Goal: Use online tool/utility: Utilize a website feature to perform a specific function

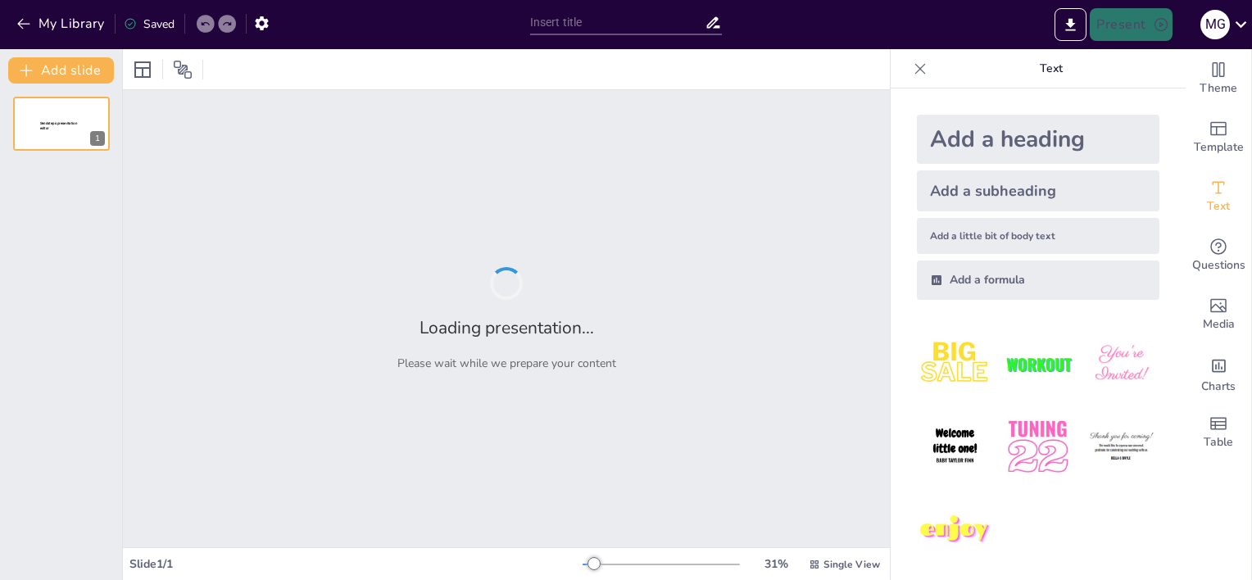
type input "Imported IT-SAC-S-039 _NF.ppt"
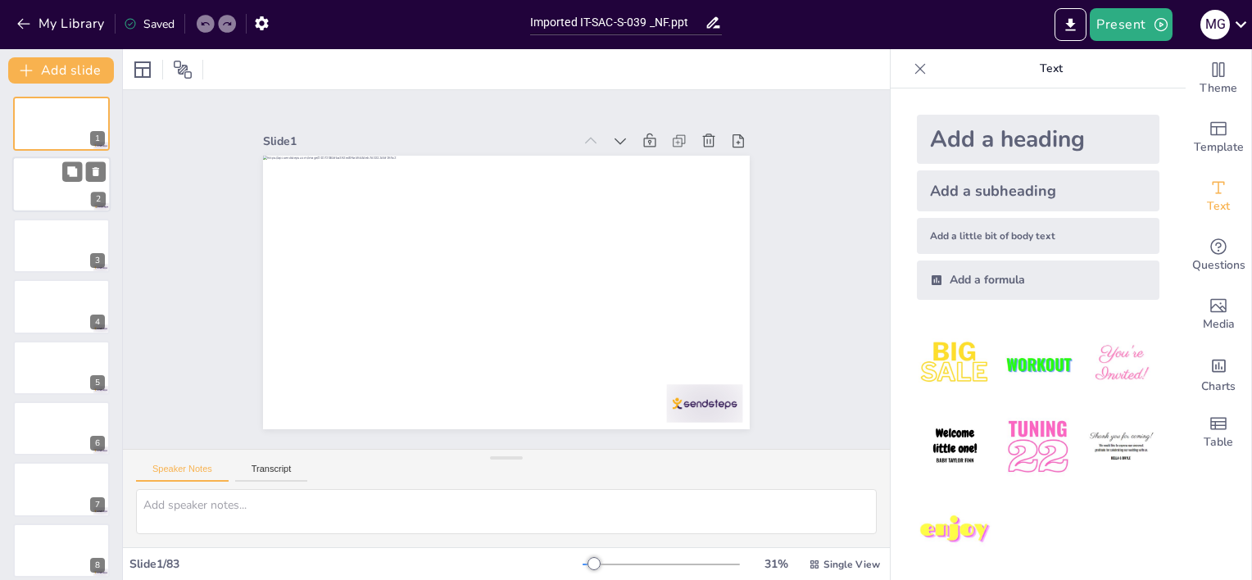
click at [53, 185] on div at bounding box center [61, 185] width 98 height 56
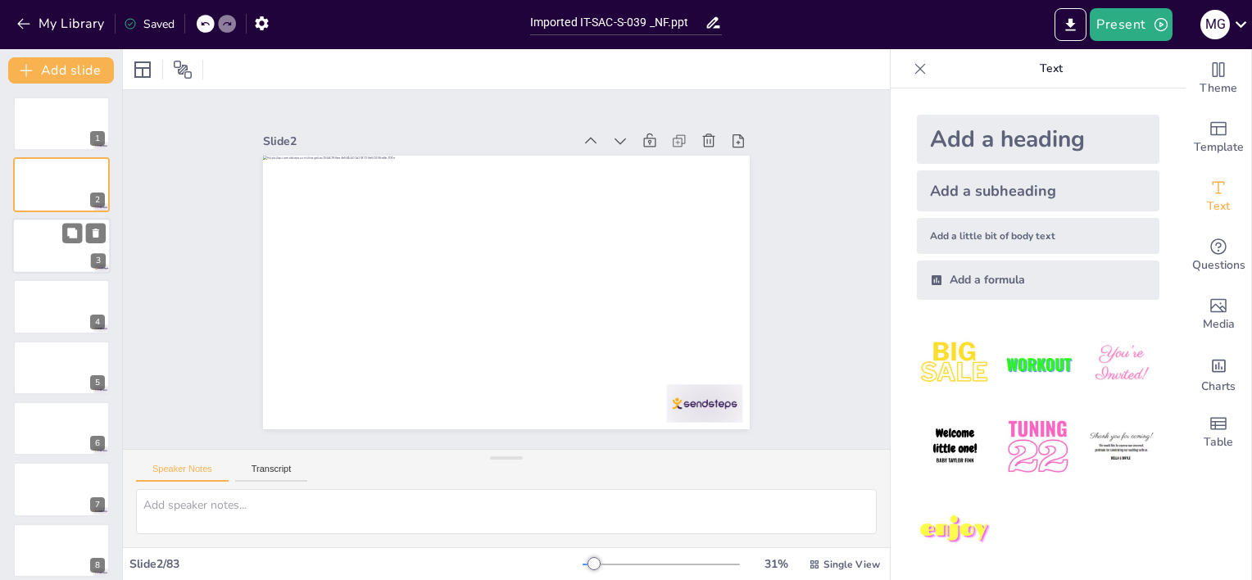
click at [56, 246] on div at bounding box center [61, 246] width 98 height 56
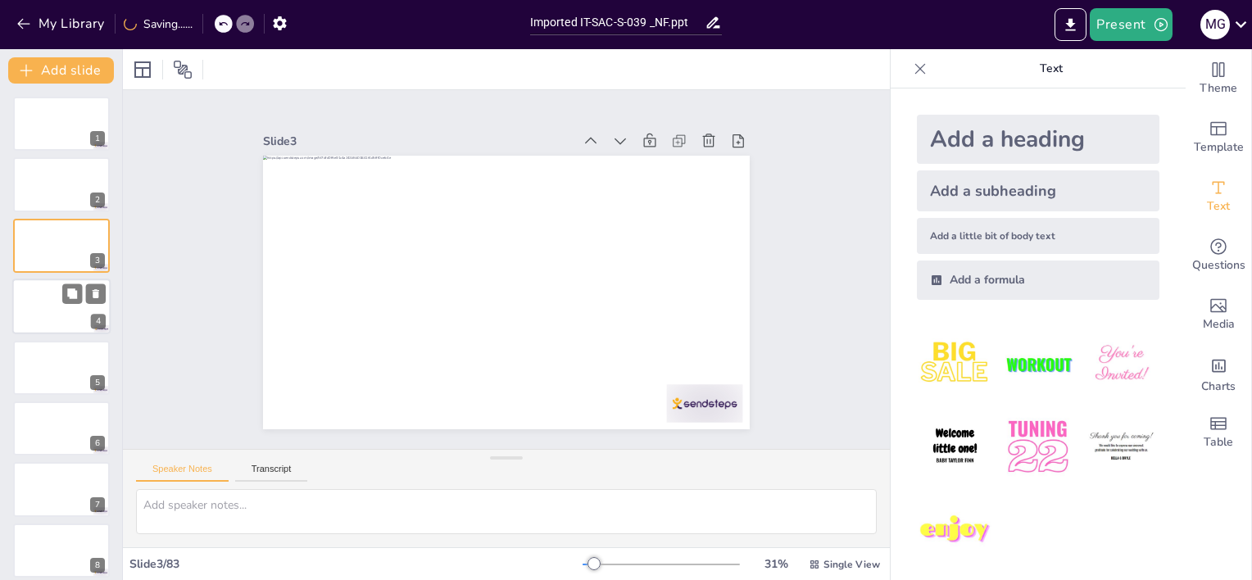
click at [44, 293] on div at bounding box center [61, 307] width 98 height 56
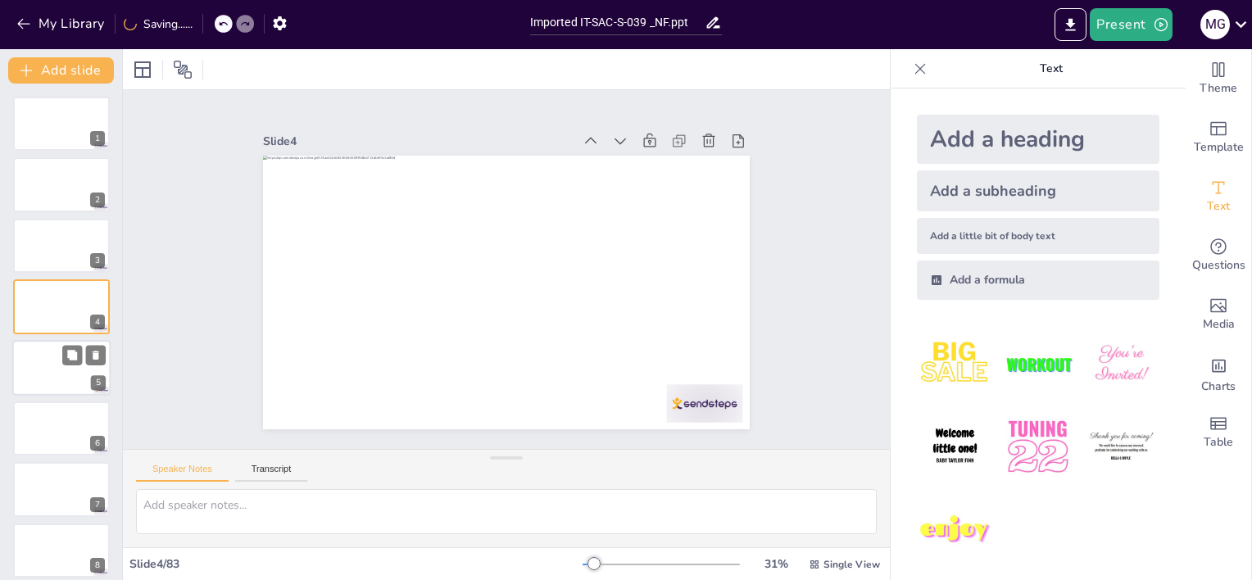
click at [56, 350] on div at bounding box center [61, 368] width 98 height 56
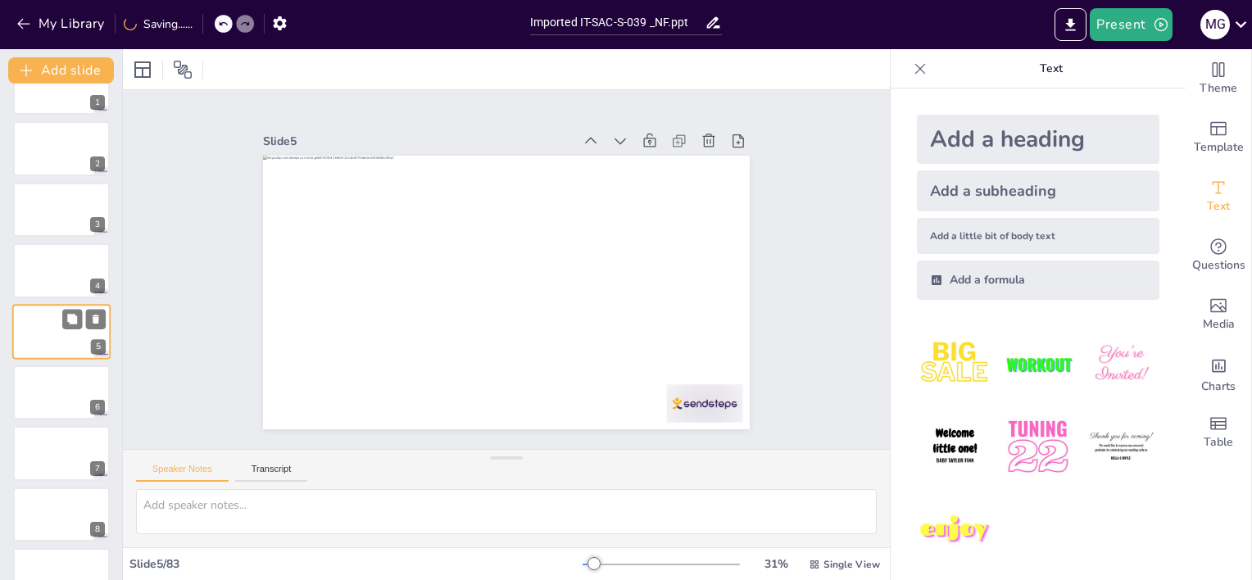
scroll to position [118, 0]
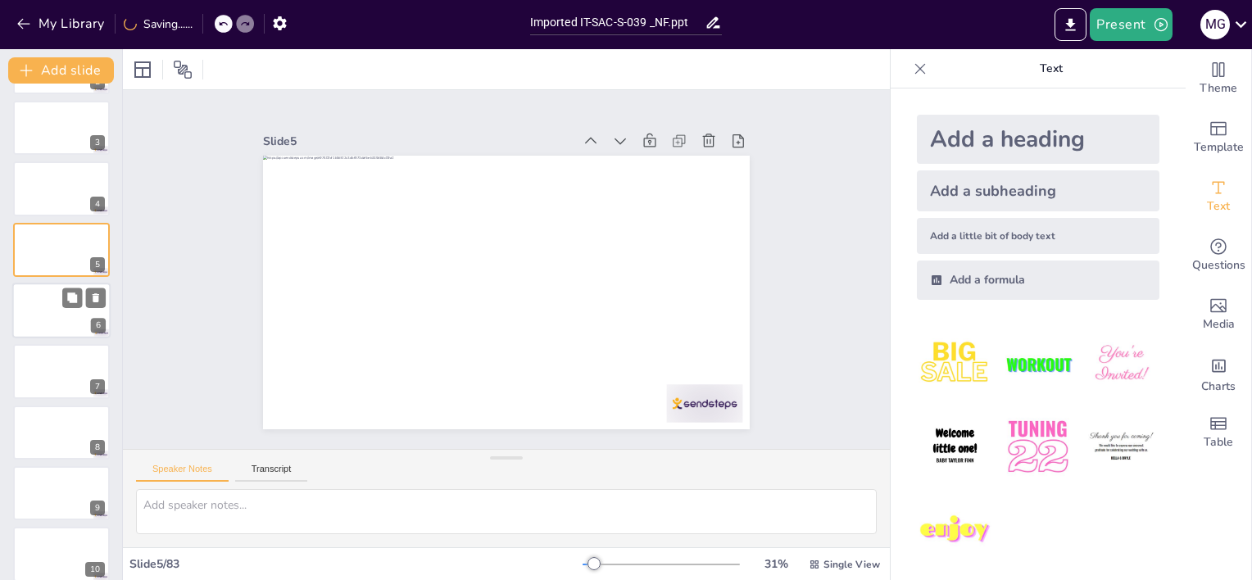
click at [57, 297] on div at bounding box center [61, 311] width 98 height 56
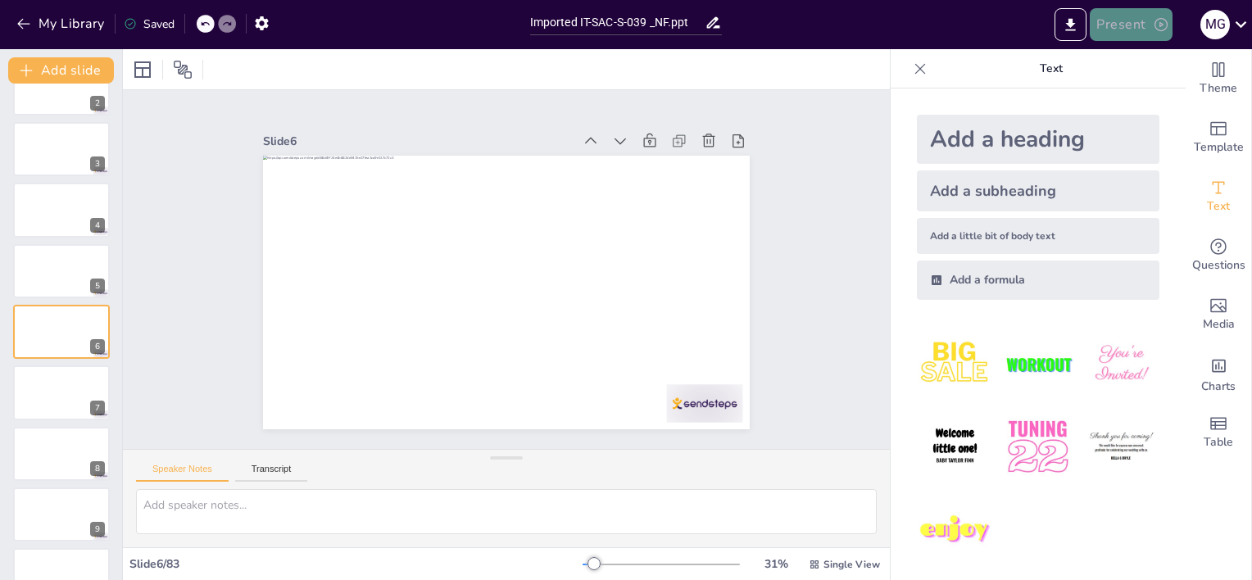
click at [1133, 27] on button "Present" at bounding box center [1131, 24] width 82 height 33
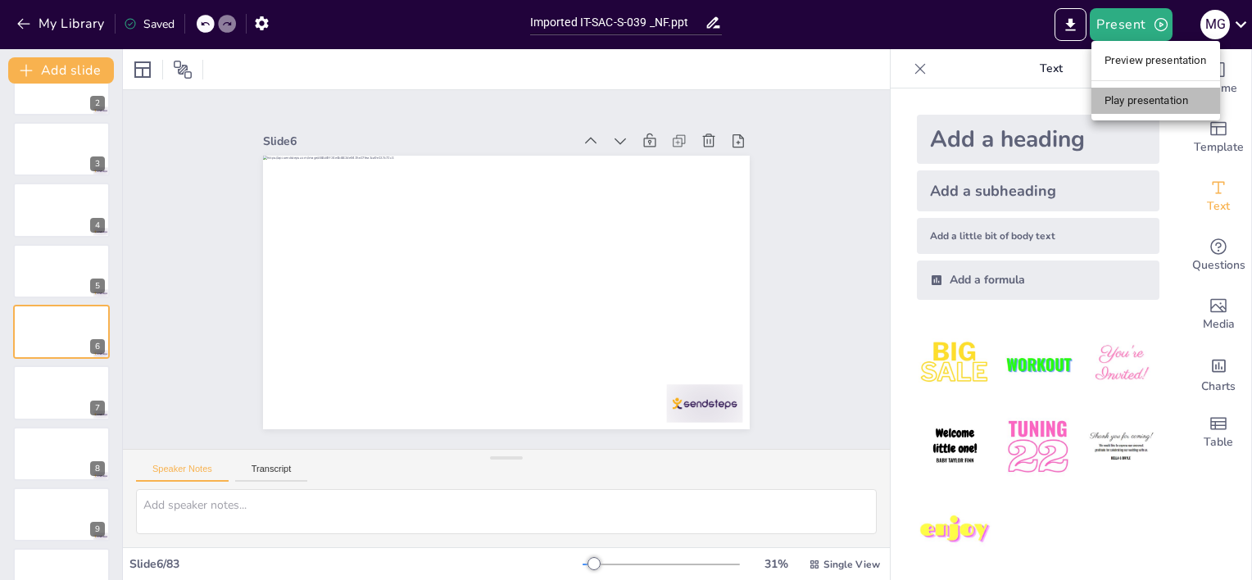
click at [1154, 102] on li "Play presentation" at bounding box center [1156, 101] width 129 height 26
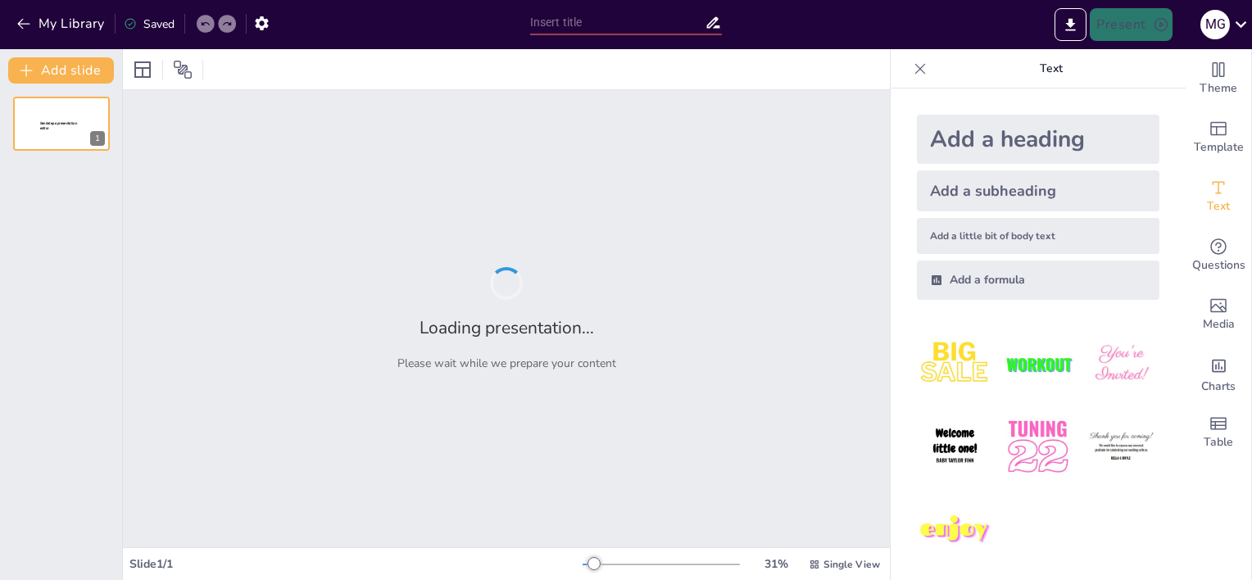
type input "IT-SSC-S-029: Proceso Efectivo para la Desconexión y Retiro de Medidor"
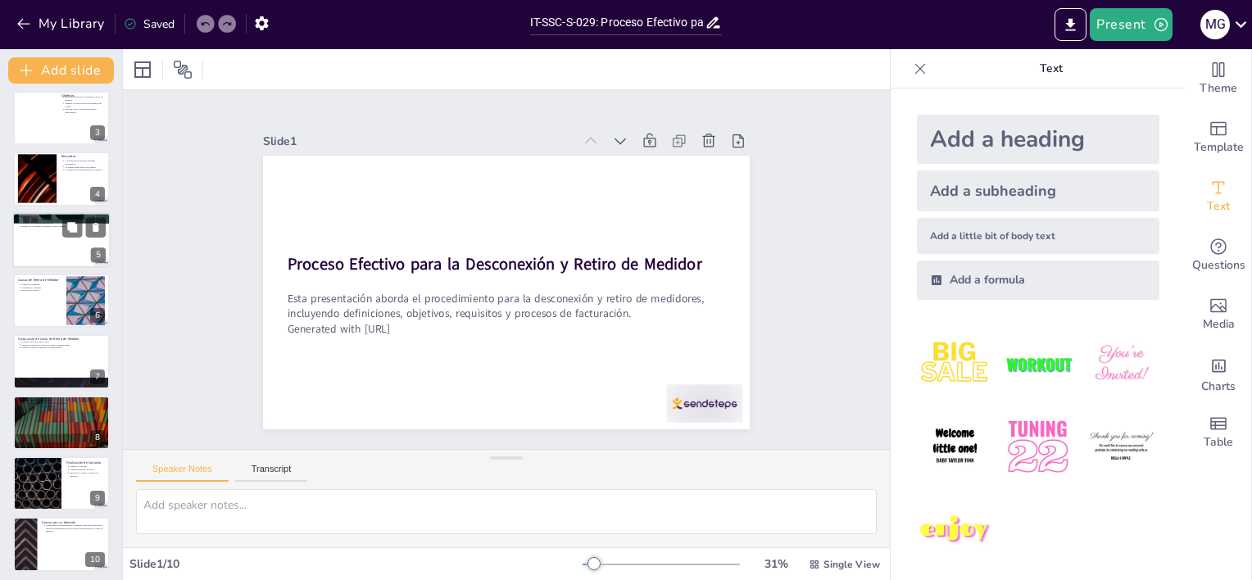
scroll to position [132, 0]
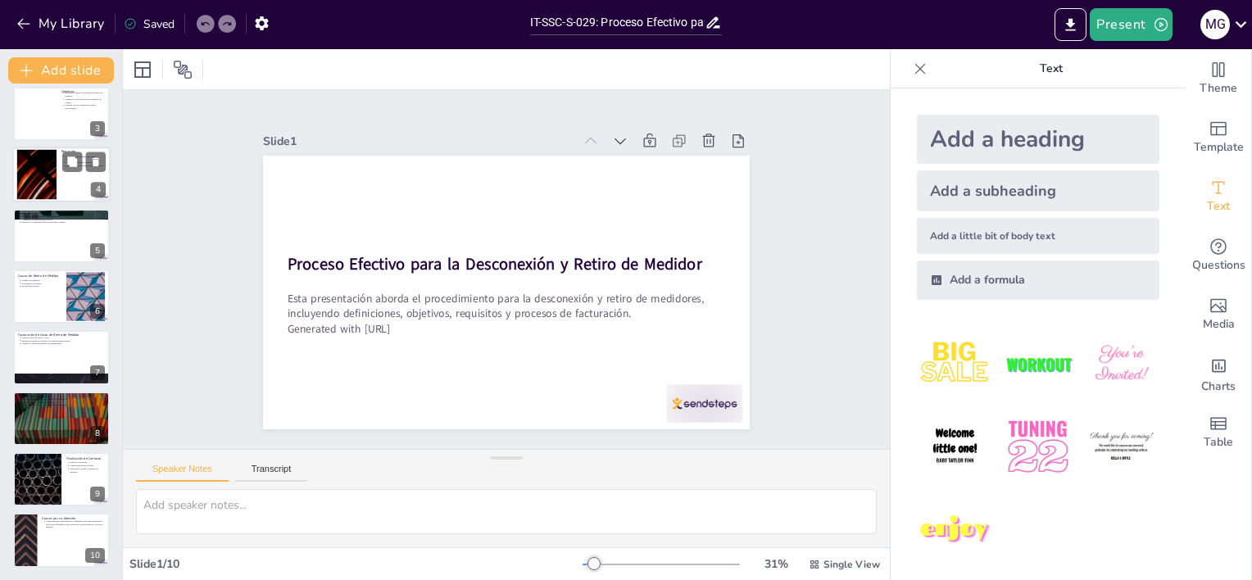
click at [54, 182] on div at bounding box center [37, 175] width 89 height 50
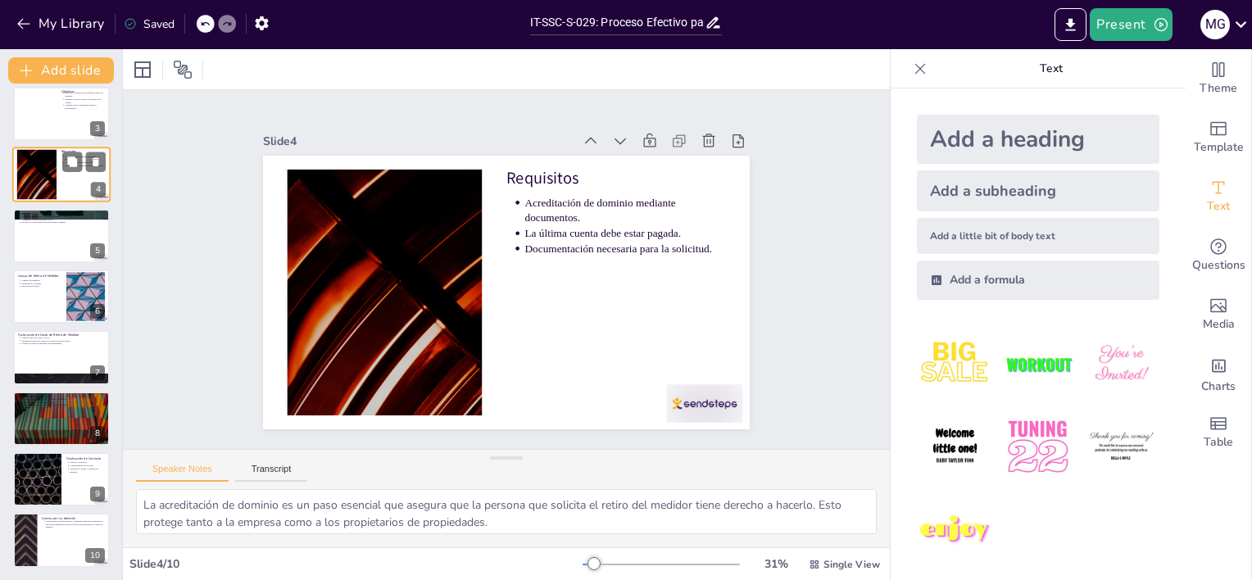
scroll to position [0, 0]
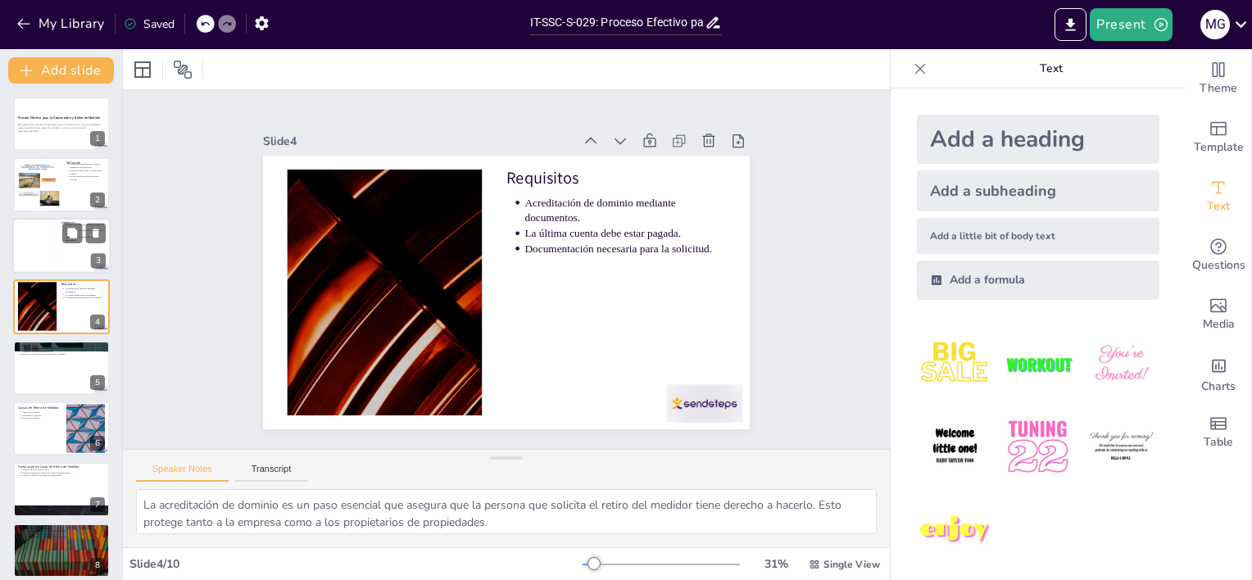
click at [56, 229] on div at bounding box center [36, 245] width 39 height 50
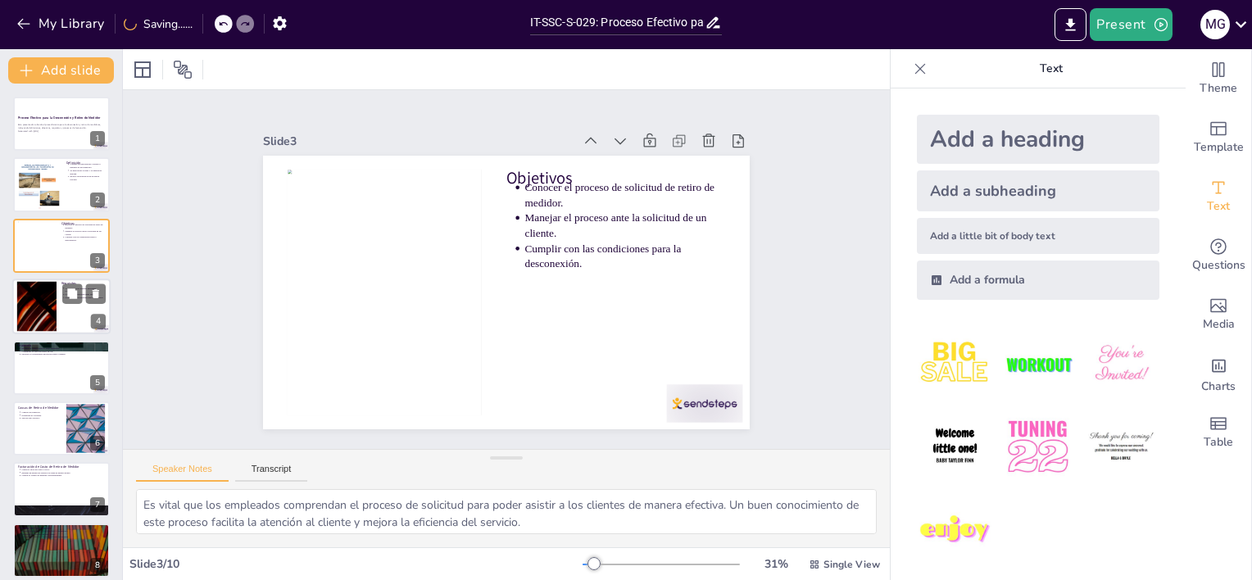
click at [50, 320] on div at bounding box center [37, 307] width 89 height 50
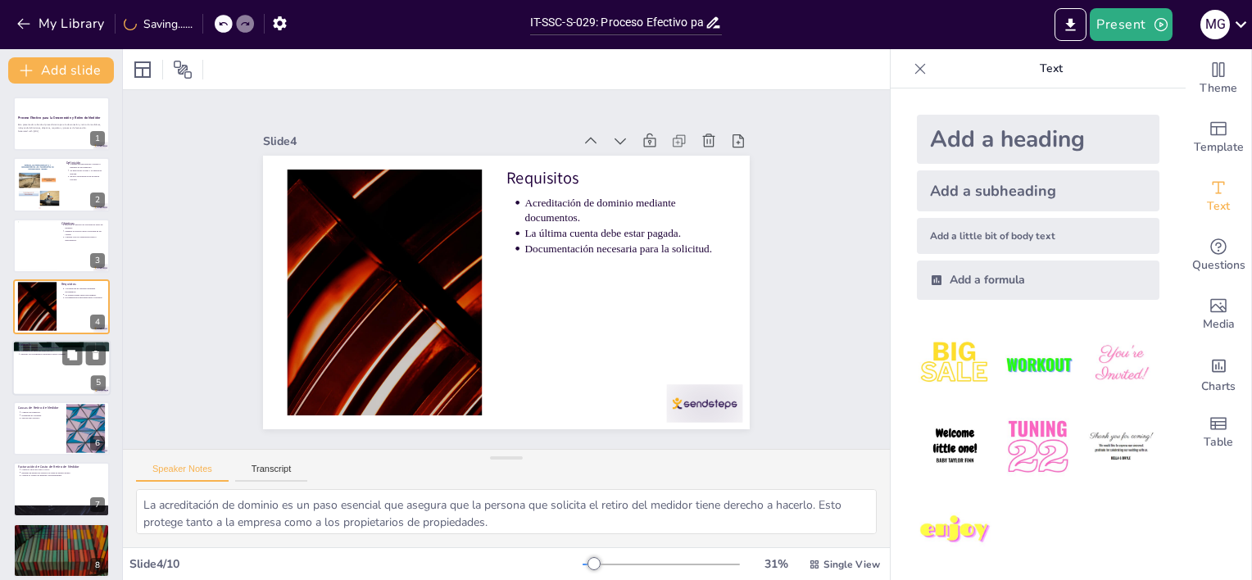
click at [66, 382] on div at bounding box center [61, 368] width 98 height 56
type textarea "Es crucial que los empleados informen a los clientes sobre cualquier saldo pend…"
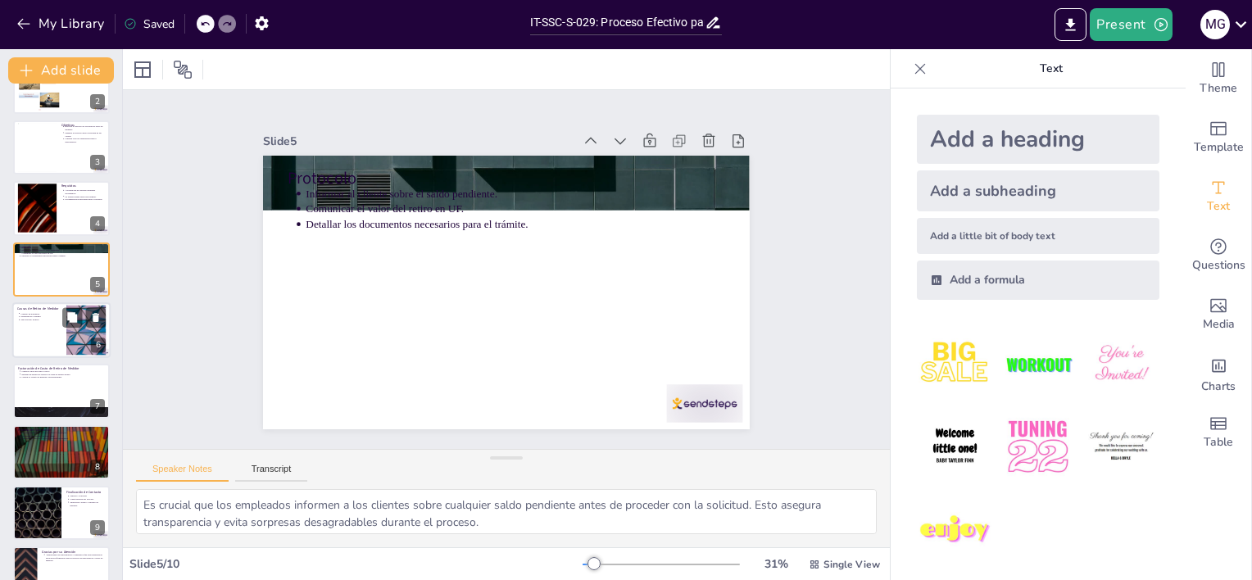
scroll to position [132, 0]
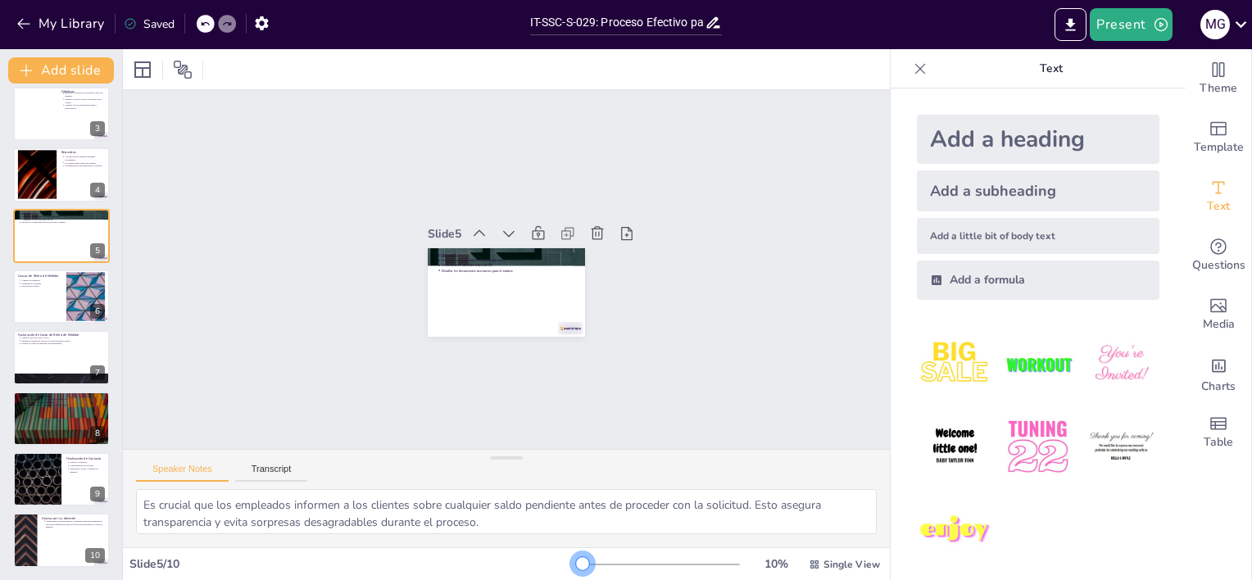
drag, startPoint x: 581, startPoint y: 563, endPoint x: 495, endPoint y: 531, distance: 91.8
click at [495, 542] on div "Slide 1 Proceso Efectivo para la Desconexión y Retiro de Medidor Esta presentac…" at bounding box center [506, 314] width 767 height 531
